Goal: Information Seeking & Learning: Check status

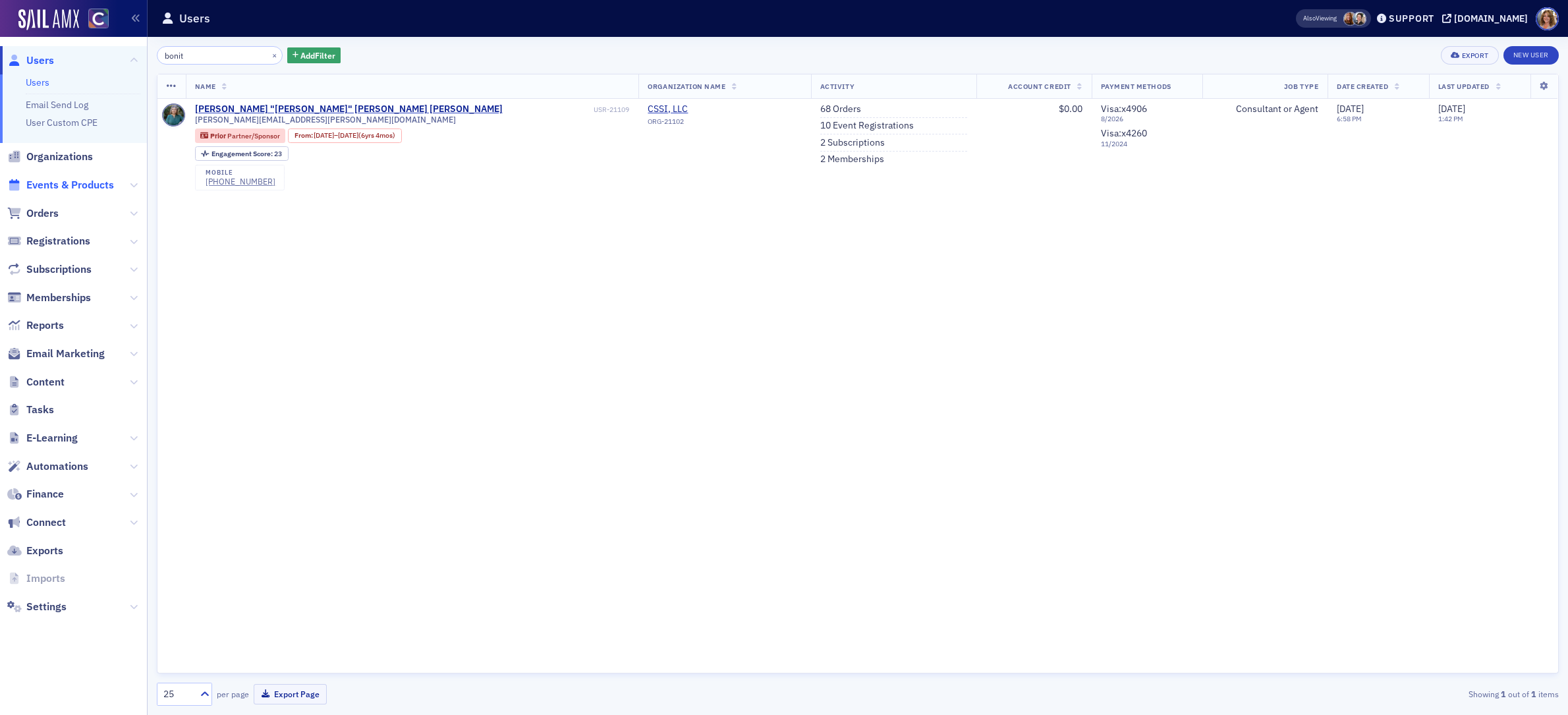
click at [90, 183] on span "Events & Products" at bounding box center [70, 185] width 88 height 14
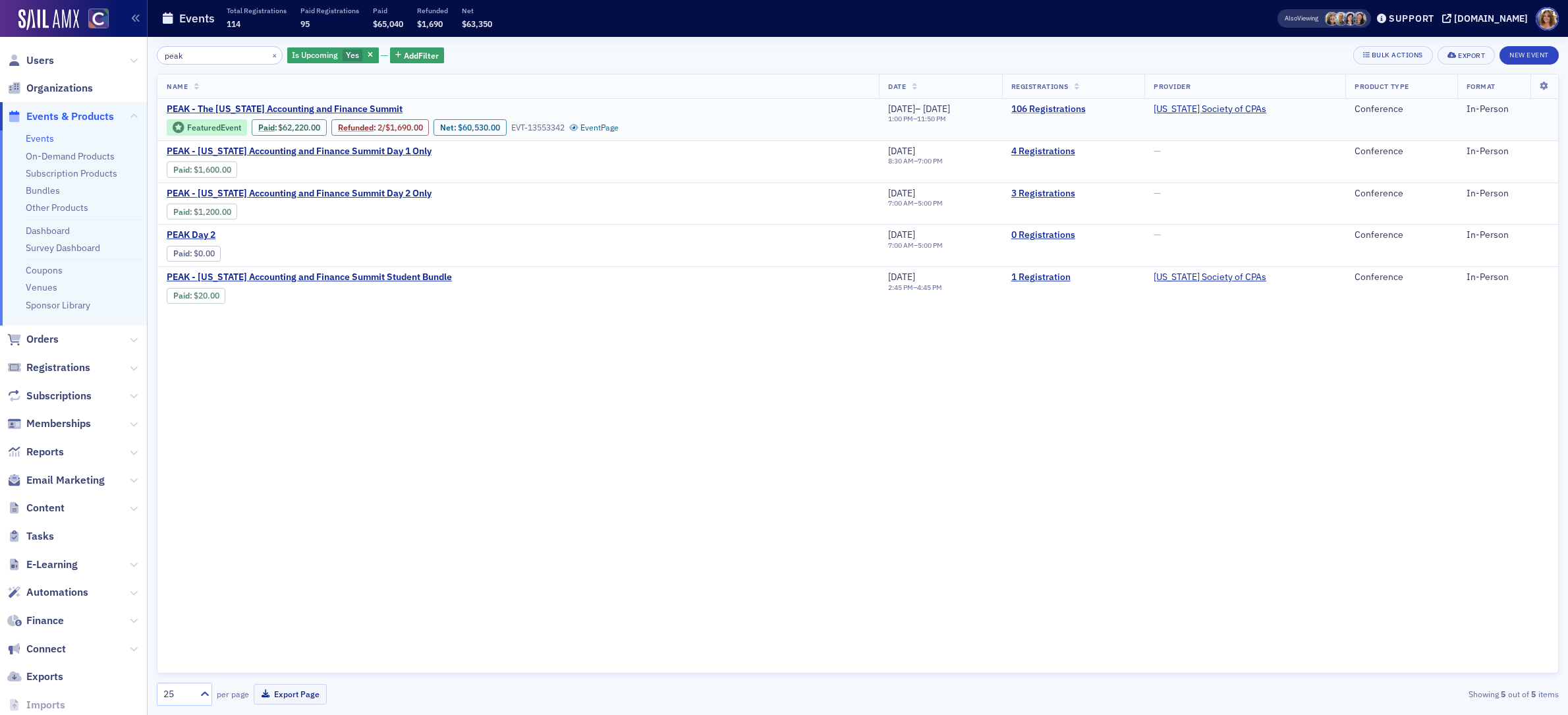
type input "peak"
click at [1079, 110] on link "106 Registrations" at bounding box center [1073, 109] width 124 height 12
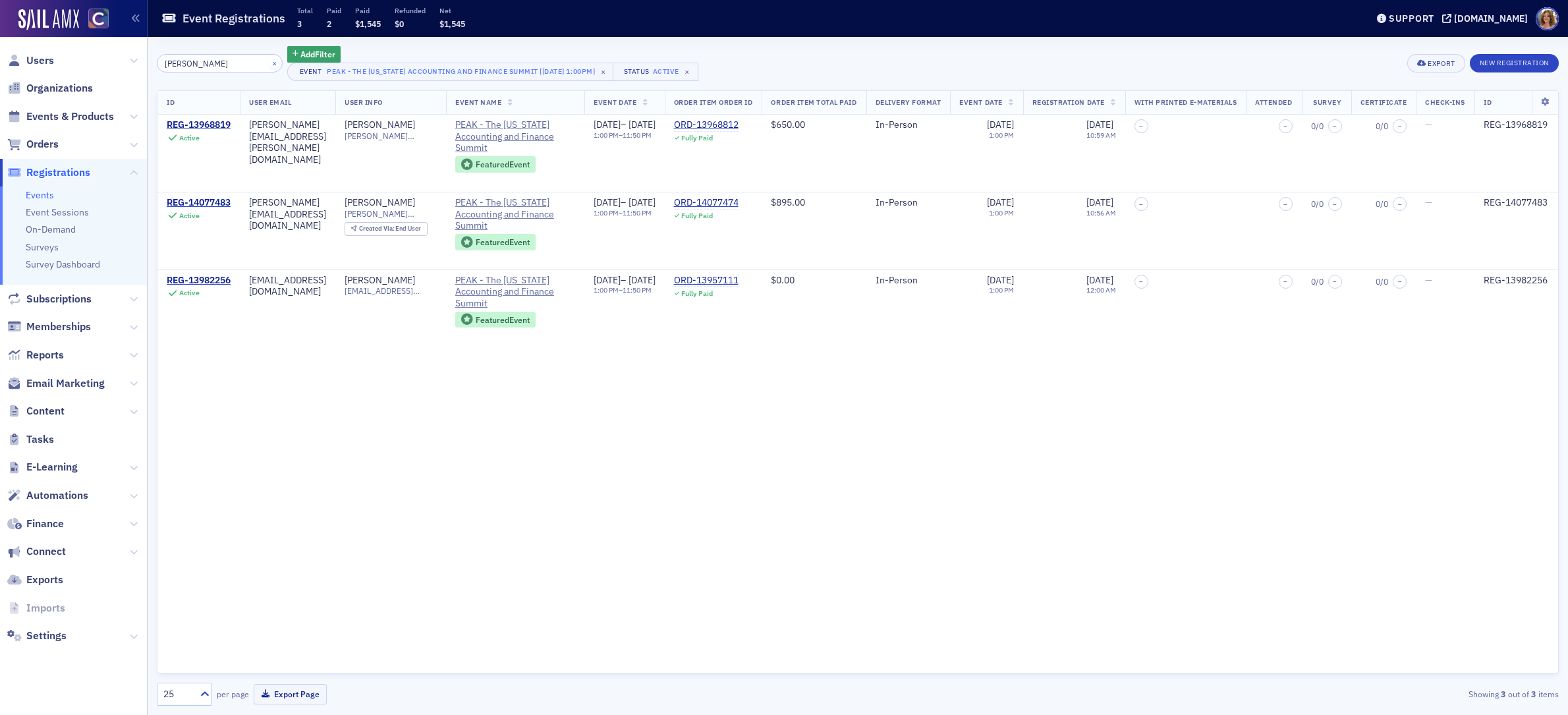
type input "[PERSON_NAME]"
click at [269, 60] on button "×" at bounding box center [275, 62] width 12 height 12
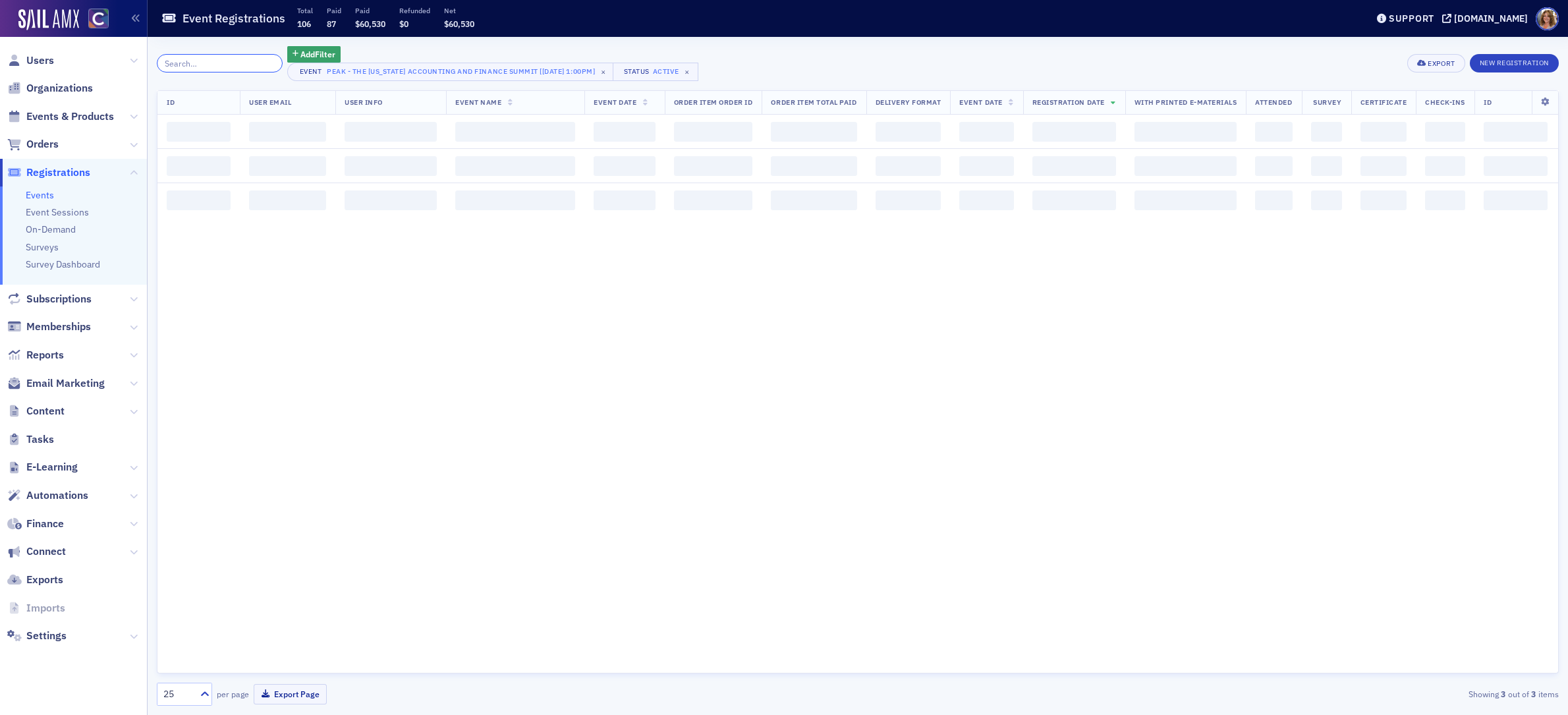
drag, startPoint x: 206, startPoint y: 63, endPoint x: 330, endPoint y: 67, distance: 124.1
click at [207, 63] on input "search" at bounding box center [220, 63] width 126 height 18
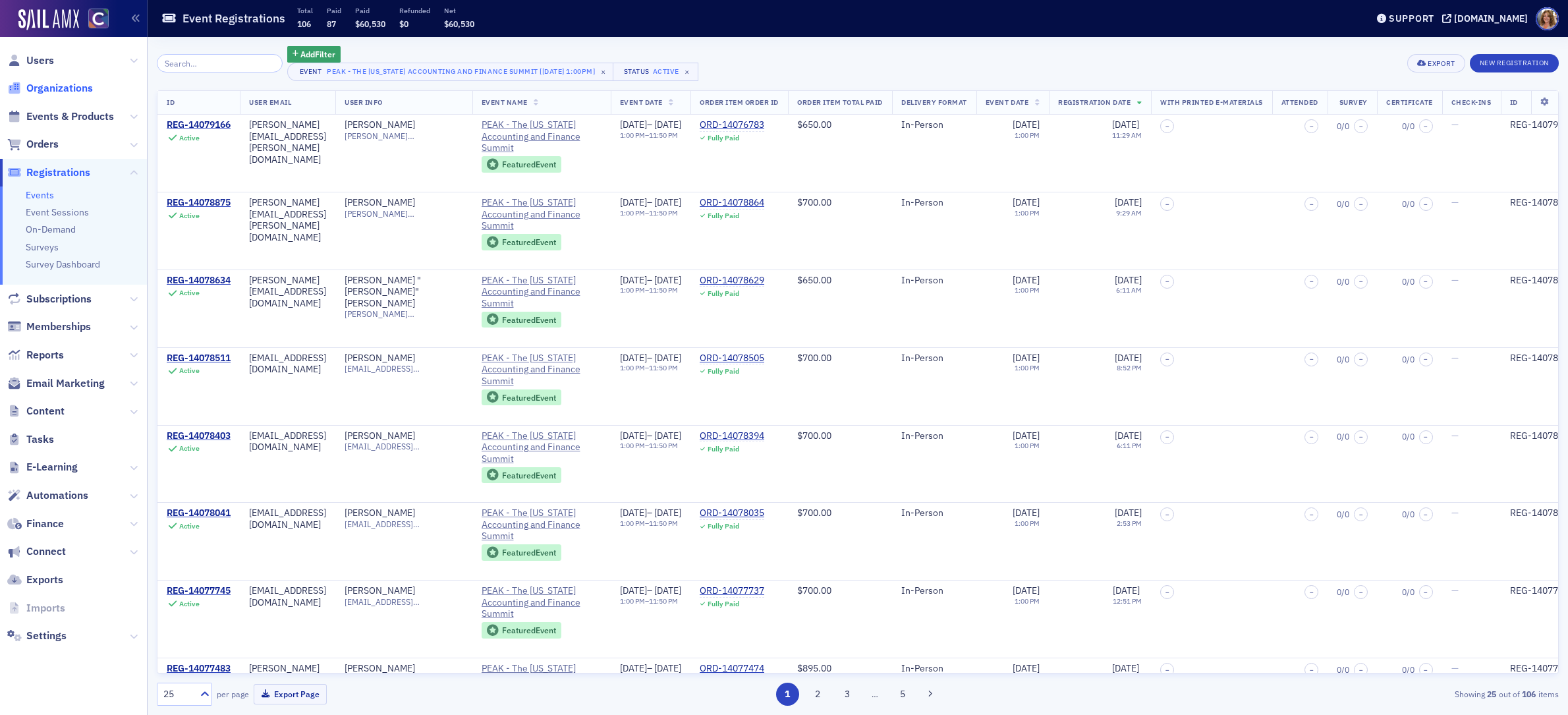
click at [75, 86] on span "Organizations" at bounding box center [60, 88] width 67 height 14
click at [80, 115] on span "Events & Products" at bounding box center [70, 116] width 88 height 14
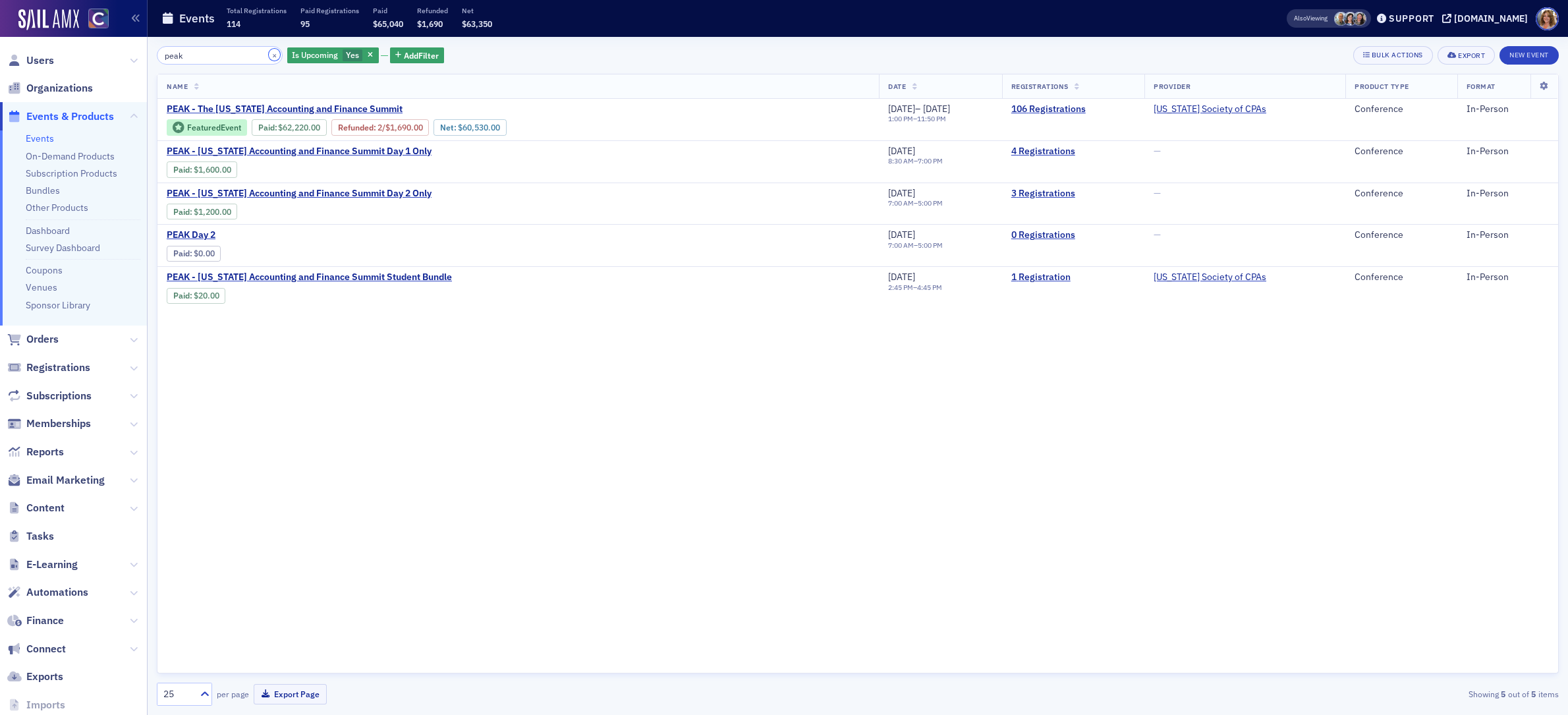
drag, startPoint x: 257, startPoint y: 54, endPoint x: 243, endPoint y: 54, distance: 14.0
click at [269, 54] on button "×" at bounding box center [275, 54] width 12 height 12
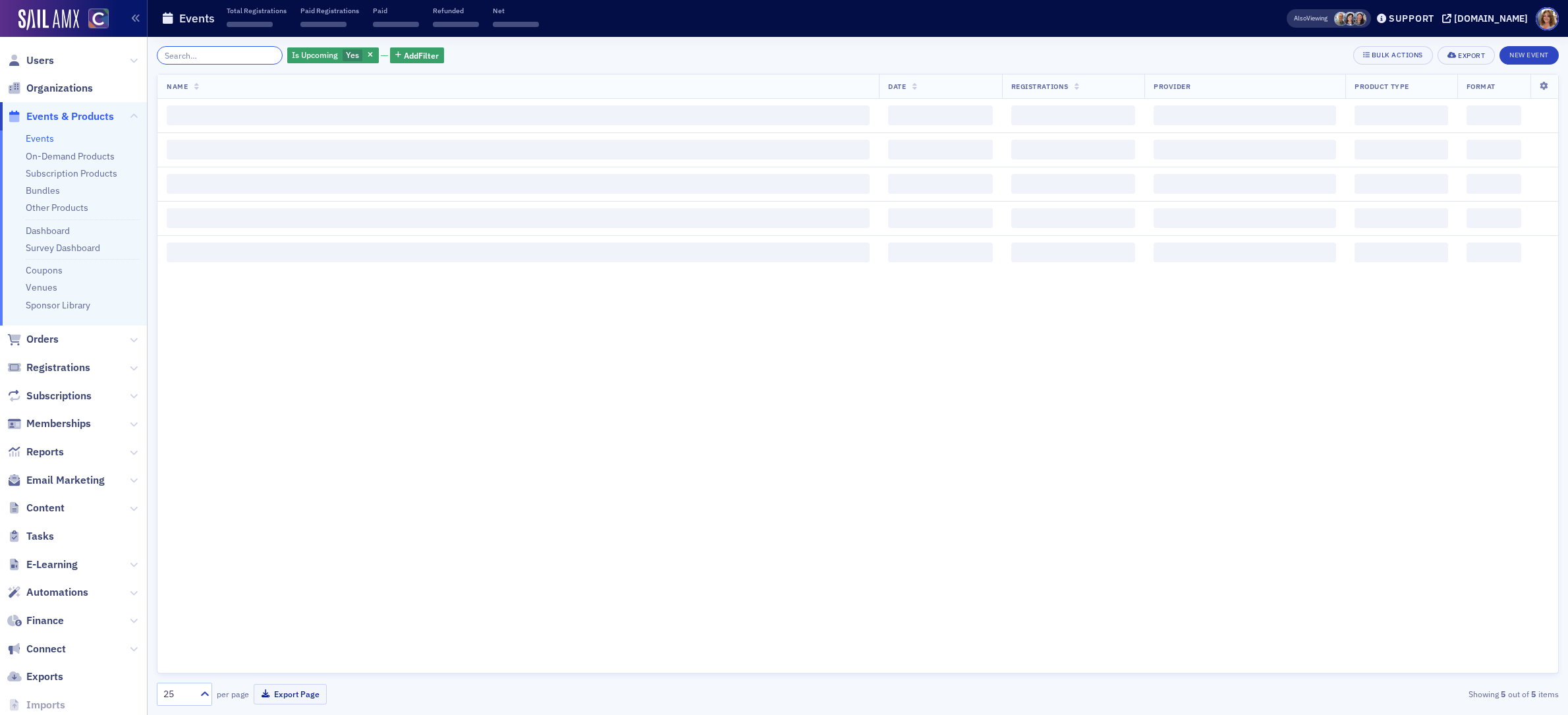
drag, startPoint x: 217, startPoint y: 54, endPoint x: 230, endPoint y: 55, distance: 13.0
click at [220, 54] on input "search" at bounding box center [220, 55] width 126 height 18
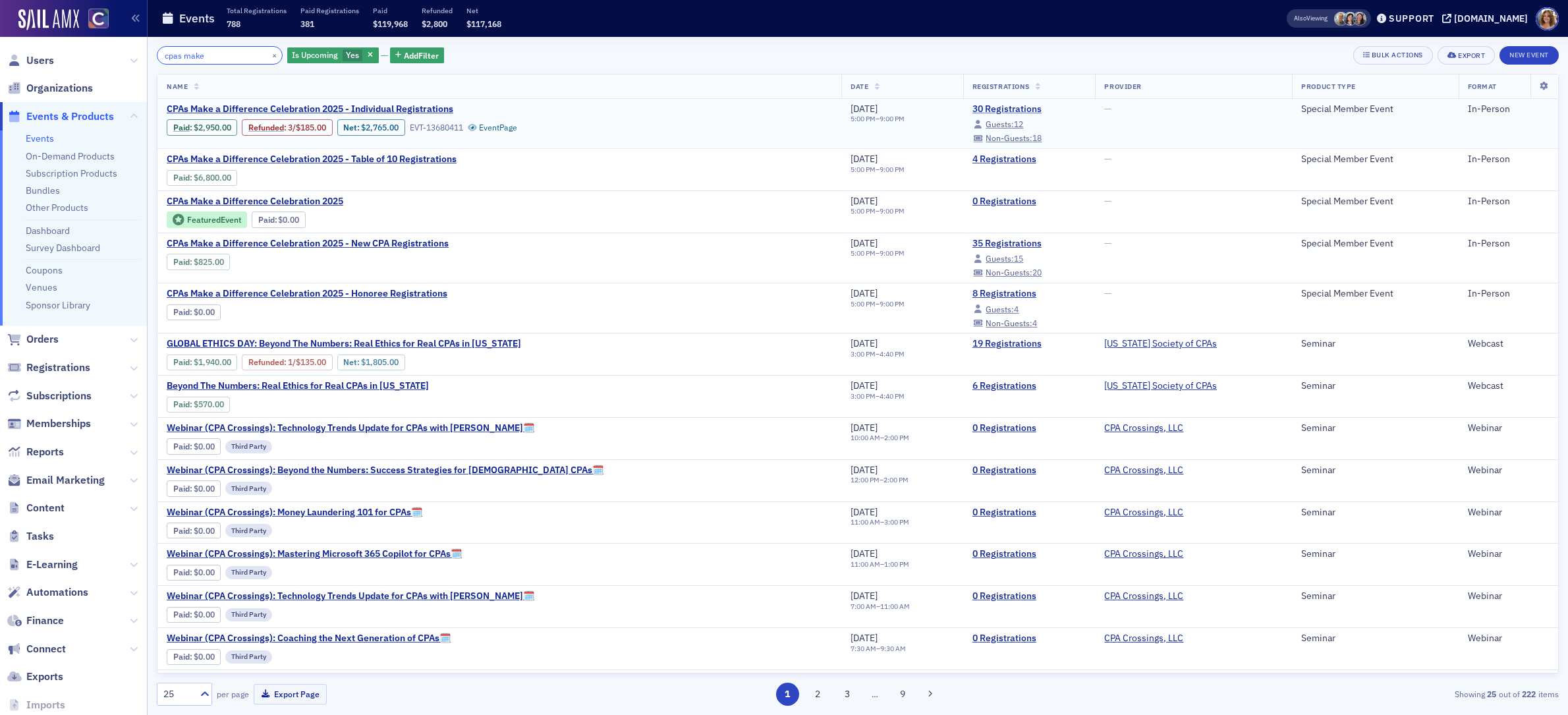
type input "cpas make"
click at [973, 109] on link "30 Registrations" at bounding box center [1030, 109] width 114 height 12
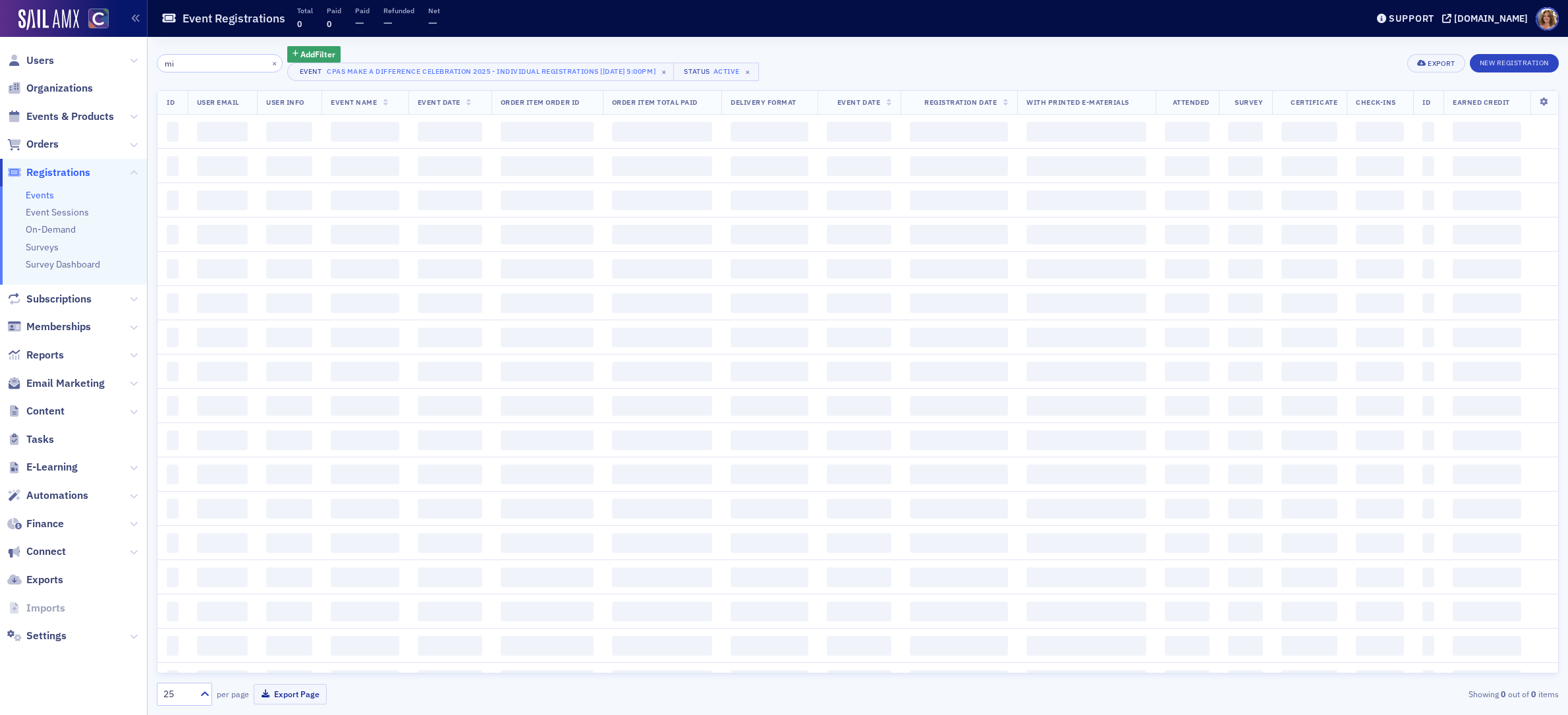
type input "m"
type input "a"
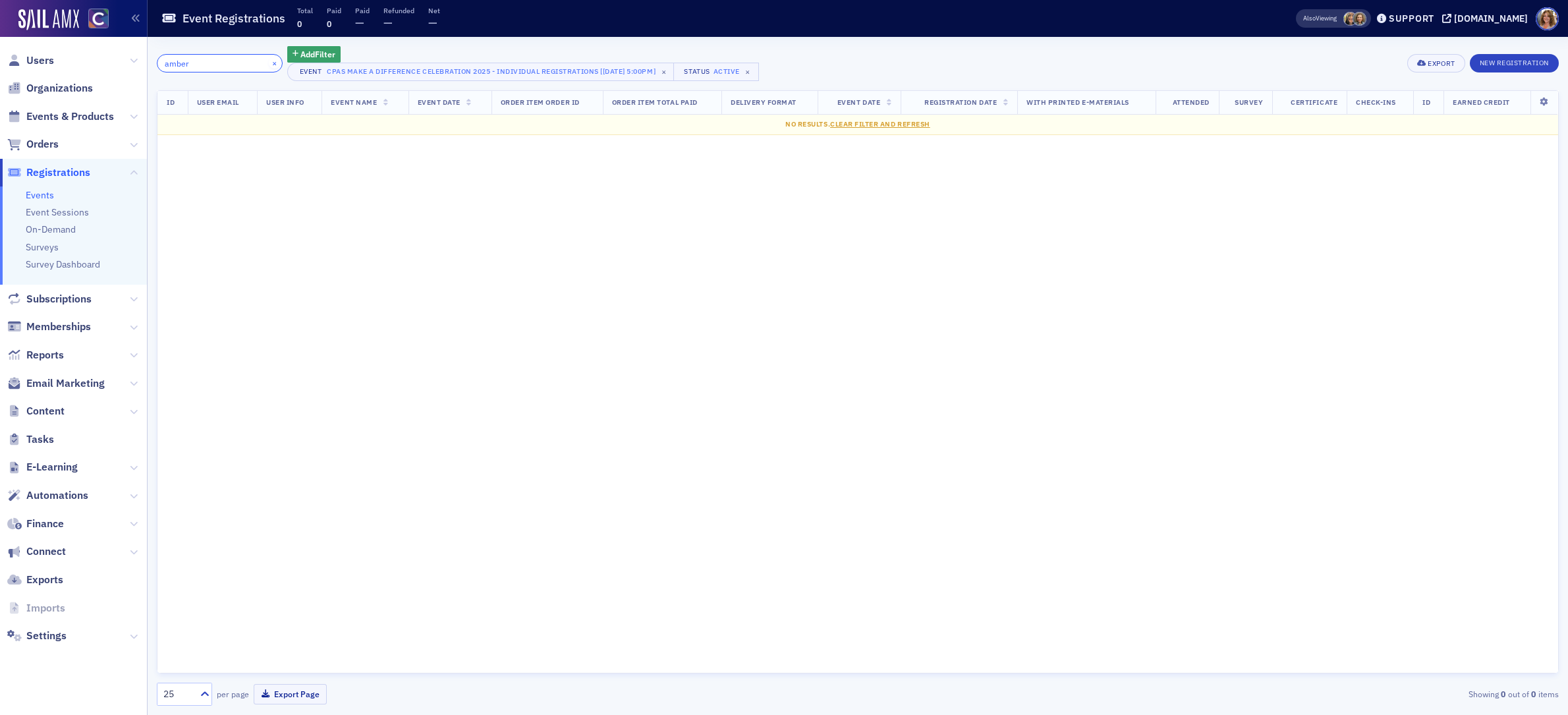
type input "amber"
click at [269, 60] on button "×" at bounding box center [275, 62] width 12 height 12
